Goal: Task Accomplishment & Management: Use online tool/utility

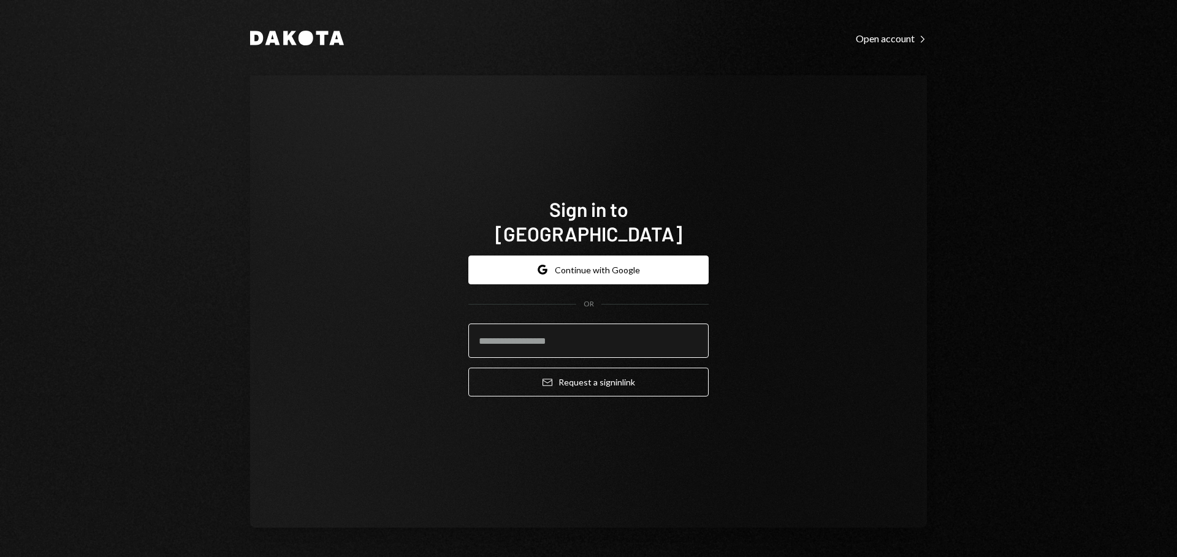
click at [602, 327] on input "email" at bounding box center [588, 341] width 240 height 34
type input "**********"
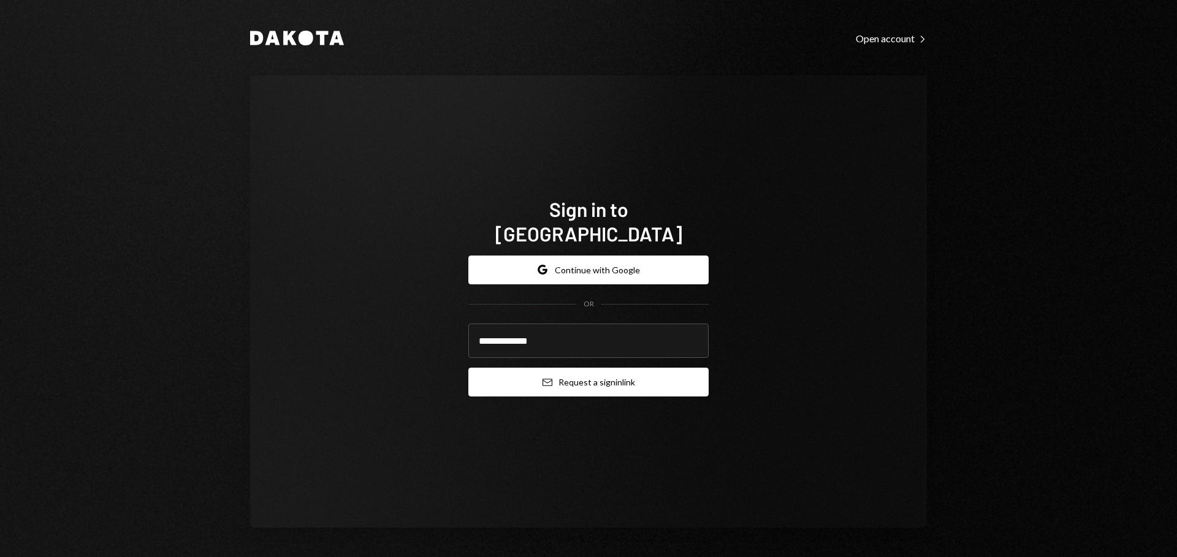
click at [588, 368] on button "Email Request a sign in link" at bounding box center [588, 382] width 240 height 29
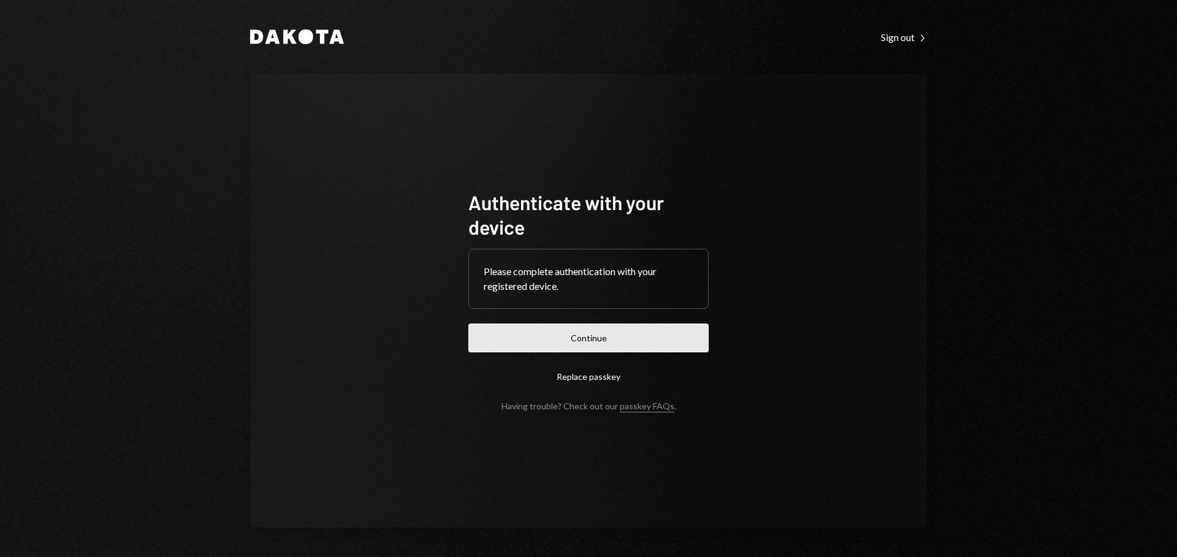
click at [614, 341] on button "Continue" at bounding box center [588, 338] width 240 height 29
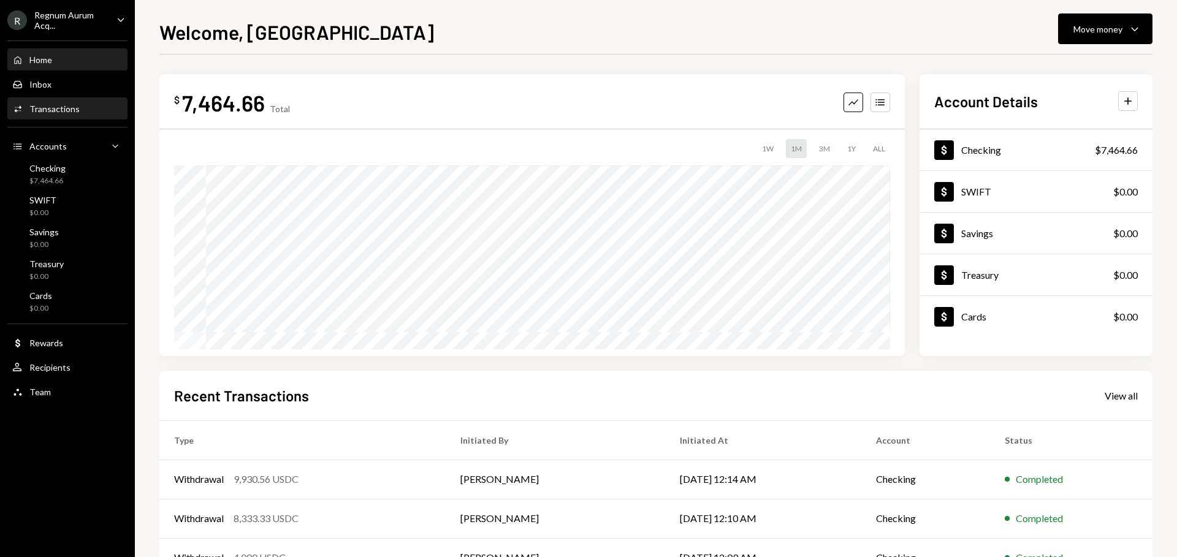
click at [80, 110] on div "Activities Transactions" at bounding box center [67, 109] width 110 height 11
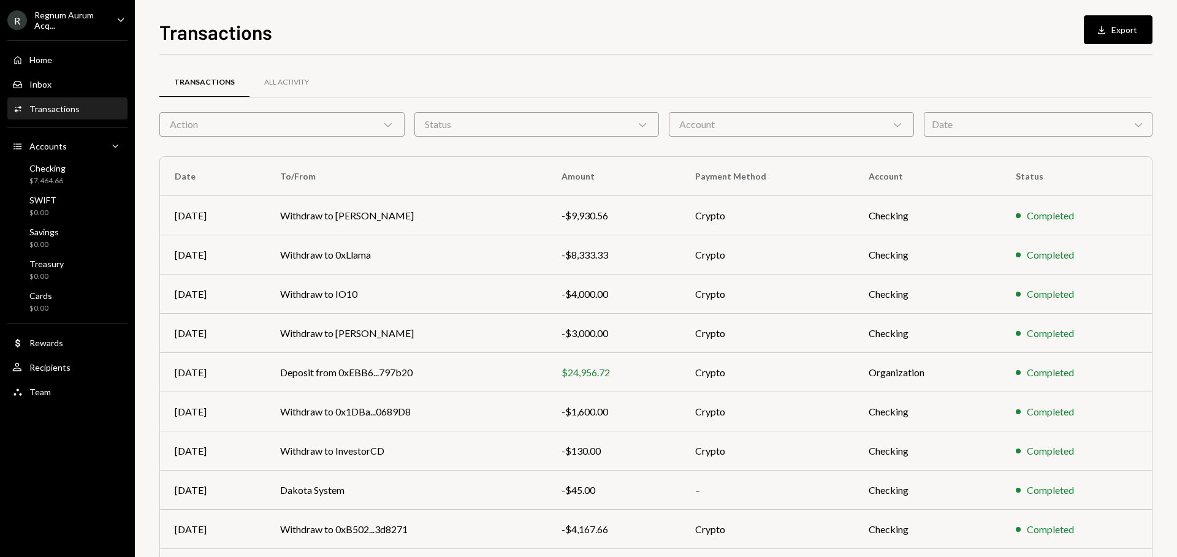
click at [67, 113] on div "Transactions" at bounding box center [54, 109] width 50 height 10
click at [70, 173] on div "Checking $7,464.66" at bounding box center [67, 174] width 110 height 23
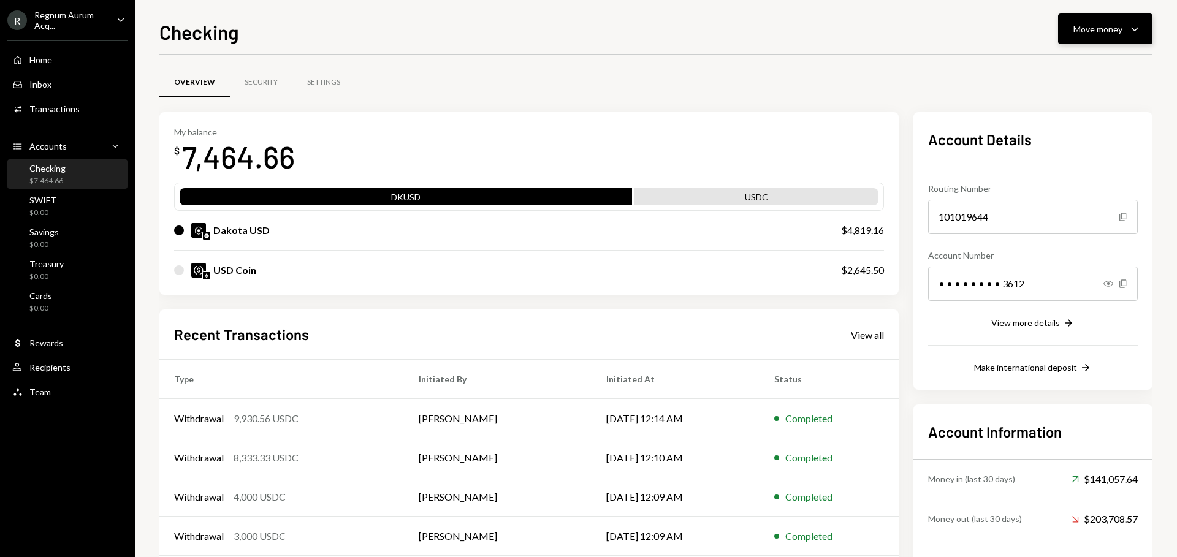
click at [1090, 24] on div "Move money" at bounding box center [1097, 29] width 49 height 13
click at [1068, 60] on div "Send" at bounding box center [1096, 65] width 90 height 13
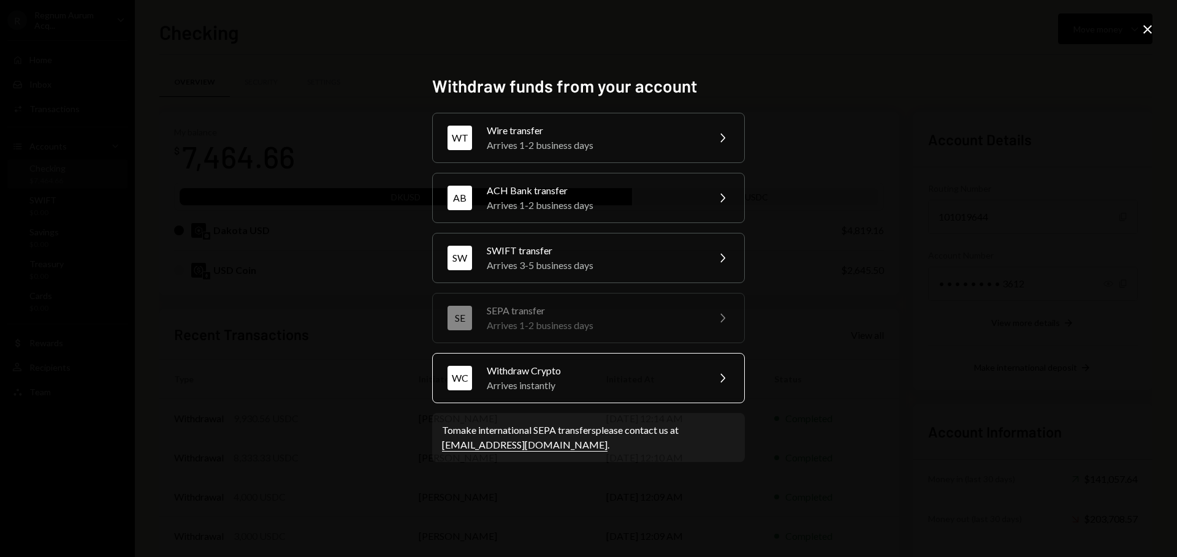
click at [565, 387] on div "Arrives instantly" at bounding box center [593, 385] width 213 height 15
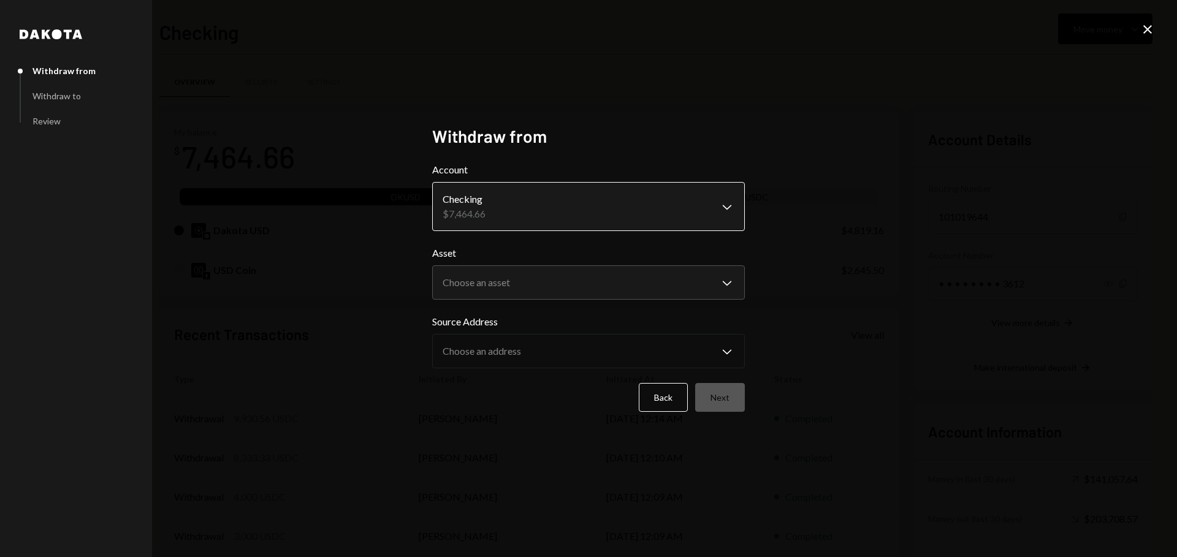
click at [674, 218] on body "R Regnum Aurum Acq... Caret Down Home Home Inbox Inbox Activities Transactions …" at bounding box center [588, 278] width 1177 height 557
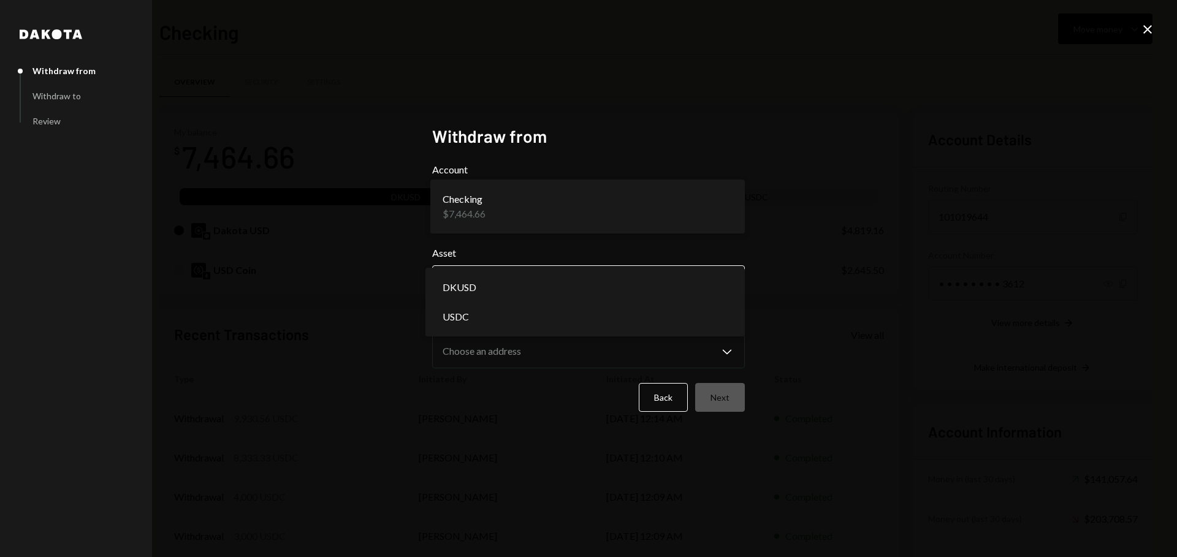
click at [589, 288] on body "R Regnum Aurum Acq... Caret Down Home Home Inbox Inbox Activities Transactions …" at bounding box center [588, 278] width 1177 height 557
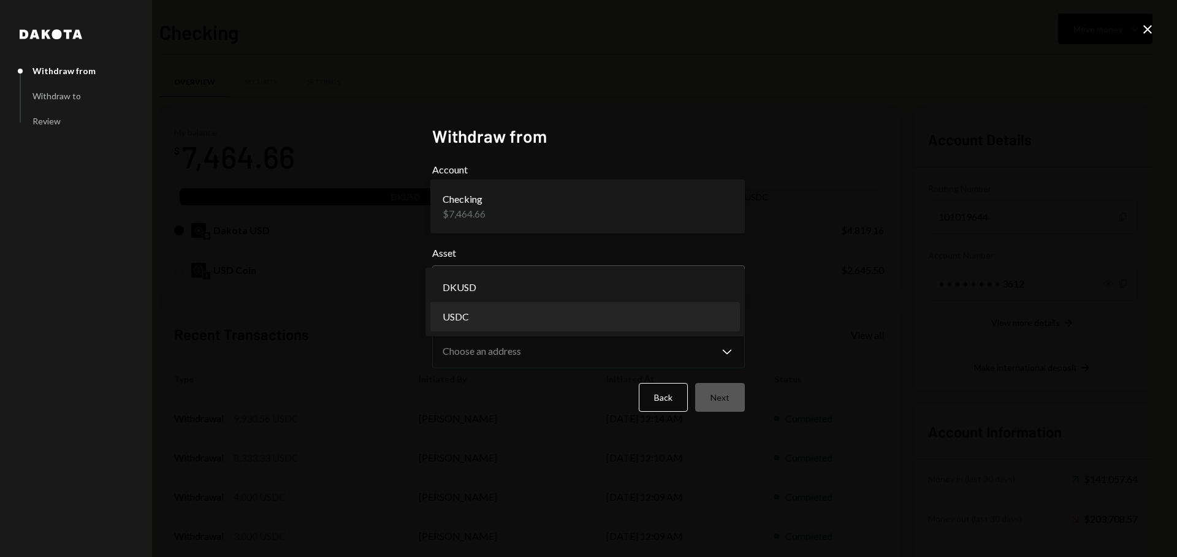
select select "****"
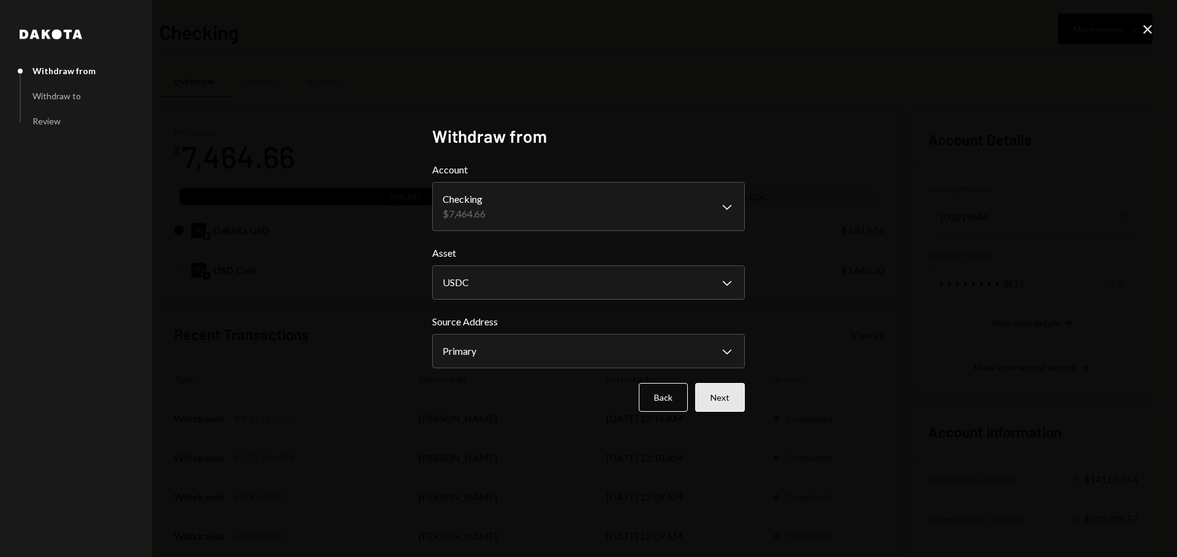
click at [725, 402] on button "Next" at bounding box center [720, 397] width 50 height 29
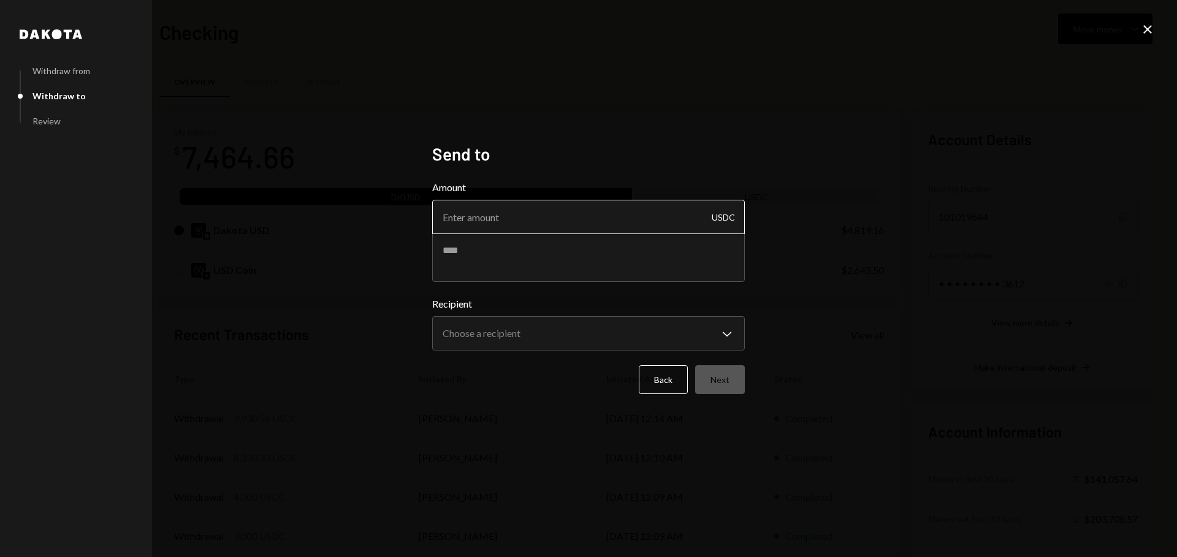
click at [511, 223] on input "Amount" at bounding box center [588, 217] width 313 height 34
type input "600"
click at [581, 259] on textarea at bounding box center [588, 257] width 313 height 49
click at [500, 331] on body "R Regnum Aurum Acq... Caret Down Home Home Inbox Inbox Activities Transactions …" at bounding box center [588, 278] width 1177 height 557
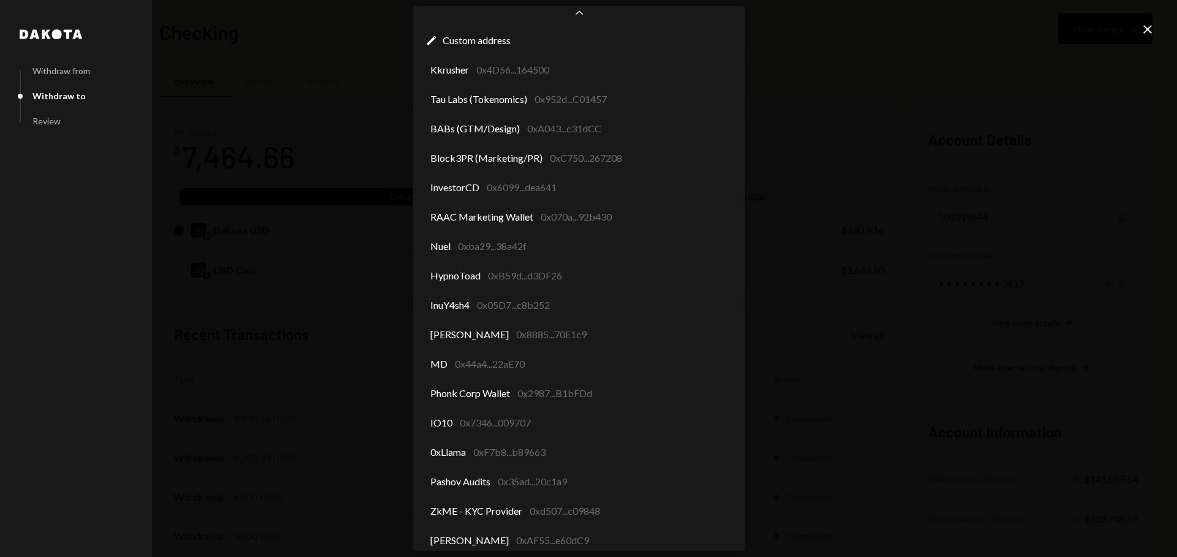
scroll to position [9, 0]
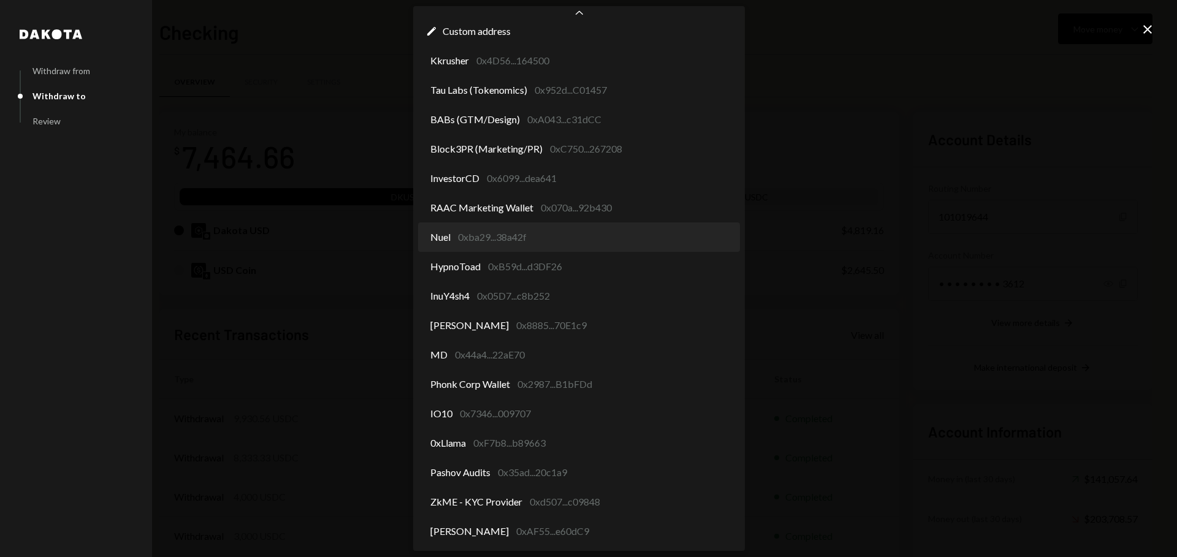
select select "**********"
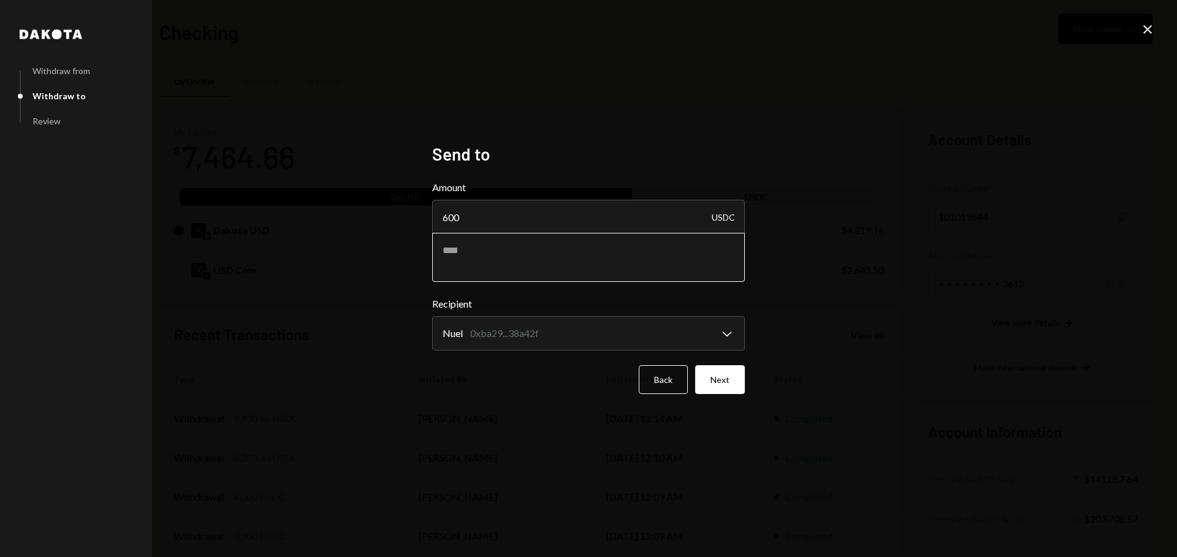
click at [568, 264] on textarea at bounding box center [588, 257] width 313 height 49
type textarea "**********"
click at [730, 384] on button "Next" at bounding box center [720, 379] width 50 height 29
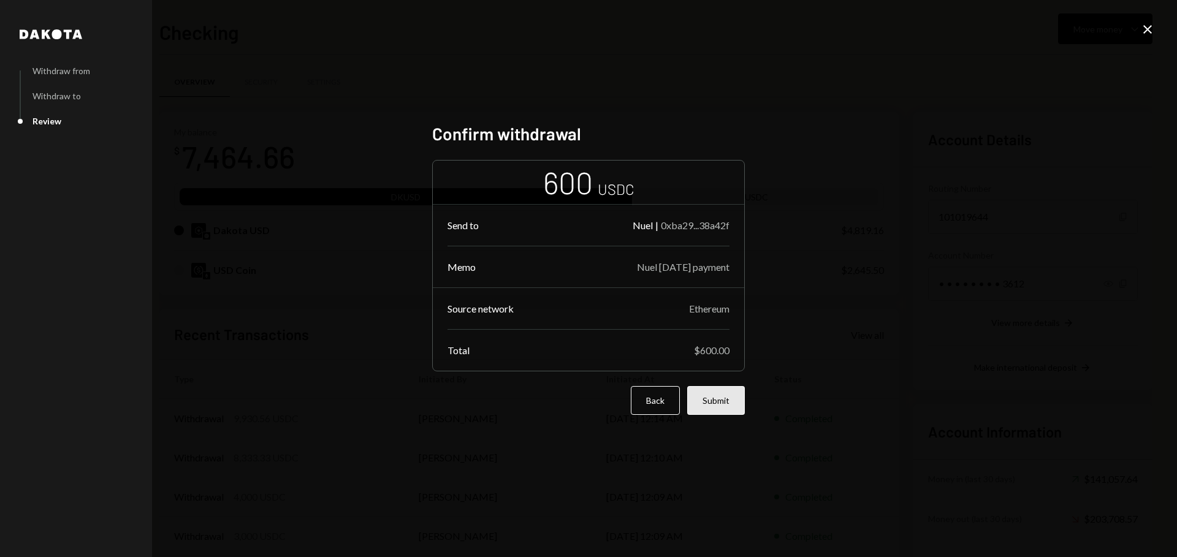
click at [729, 402] on button "Submit" at bounding box center [716, 400] width 58 height 29
